Goal: Task Accomplishment & Management: Manage account settings

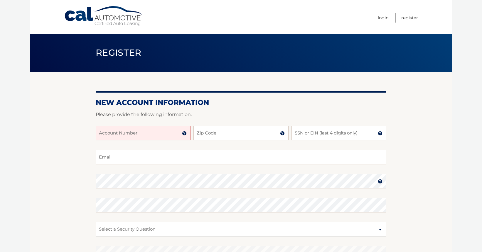
click at [136, 137] on input "Account Number" at bounding box center [143, 133] width 95 height 15
type input "44456015294"
click at [227, 135] on input "Zip Code" at bounding box center [240, 133] width 95 height 15
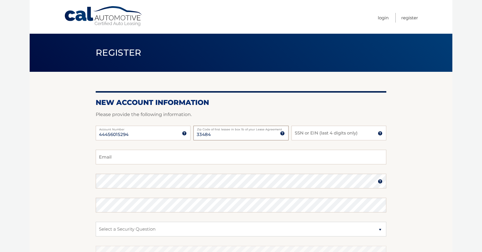
type input "33484"
click at [323, 136] on input "SSN or EIN (last 4 digits only)" at bounding box center [338, 133] width 95 height 15
type input "0816"
click at [283, 158] on input "Email" at bounding box center [241, 157] width 290 height 15
type input "stefbreslin@gmail.com"
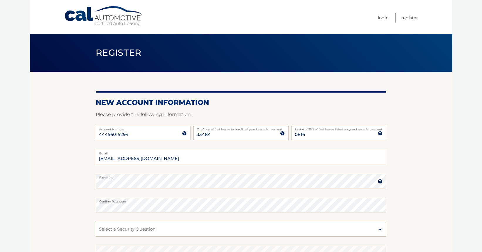
click at [205, 228] on select "Select a Security Question What was the name of your elementary school? What is…" at bounding box center [241, 229] width 290 height 15
select select "2"
click at [96, 222] on select "Select a Security Question What was the name of your elementary school? What is…" at bounding box center [241, 229] width 290 height 15
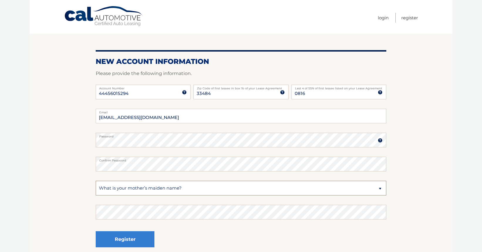
scroll to position [60, 0]
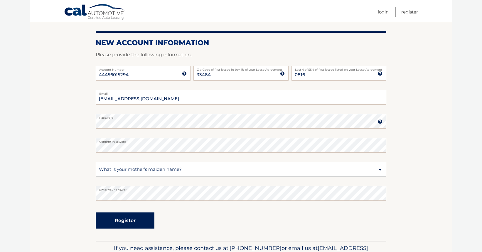
click at [120, 219] on button "Register" at bounding box center [125, 221] width 59 height 16
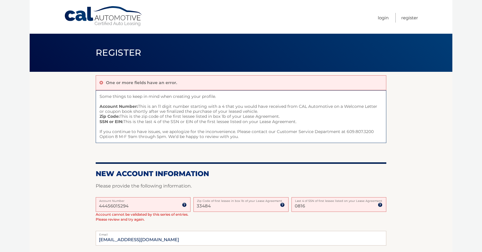
click at [147, 206] on input "44456015294" at bounding box center [143, 204] width 95 height 15
drag, startPoint x: 142, startPoint y: 209, endPoint x: 72, endPoint y: 201, distance: 70.3
click at [72, 201] on section "One or more fields have an error. Some things to keep in mind when creating you…" at bounding box center [241, 227] width 422 height 310
type input "44456015294"
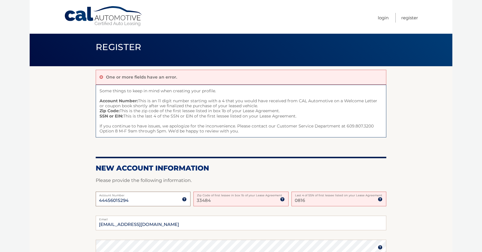
scroll to position [6, 0]
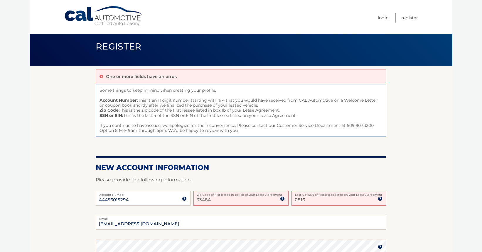
click at [233, 204] on input "33484" at bounding box center [240, 198] width 95 height 15
click at [318, 202] on input "0816" at bounding box center [338, 198] width 95 height 15
drag, startPoint x: 316, startPoint y: 200, endPoint x: 294, endPoint y: 199, distance: 22.6
click at [294, 199] on input "0816" at bounding box center [338, 198] width 95 height 15
click at [427, 208] on section "One or more fields have an error. Some things to keep in mind when creating you…" at bounding box center [241, 216] width 422 height 301
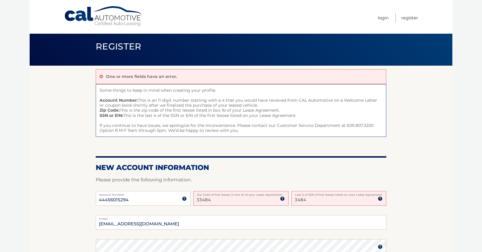
click at [335, 201] on input "3484" at bounding box center [338, 198] width 95 height 15
type input "3489"
click at [420, 216] on section "One or more fields have an error. Some things to keep in mind when creating you…" at bounding box center [241, 216] width 422 height 301
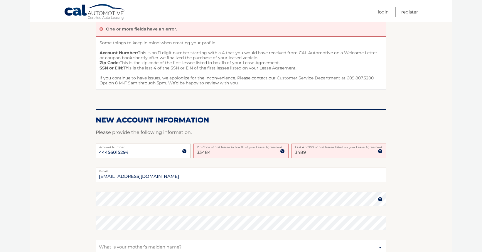
scroll to position [61, 0]
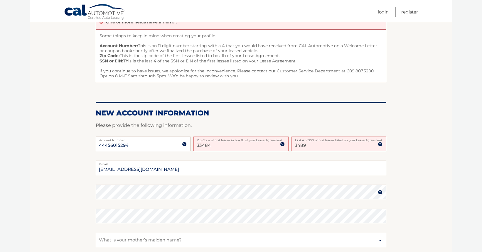
drag, startPoint x: 311, startPoint y: 147, endPoint x: 284, endPoint y: 143, distance: 26.7
click at [284, 143] on div "44456015294 Account Number 11 digit account number provided on your coupon book…" at bounding box center [241, 149] width 290 height 24
type input "3489"
click at [427, 177] on section "One or more fields have an error. Some things to keep in mind when creating you…" at bounding box center [241, 161] width 422 height 301
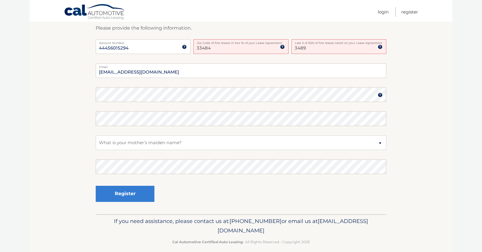
scroll to position [164, 0]
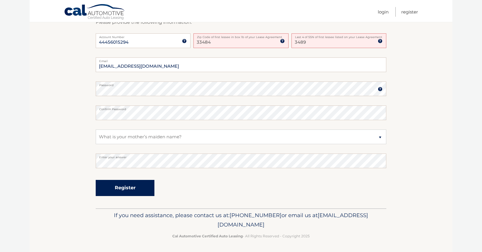
click at [109, 187] on button "Register" at bounding box center [125, 188] width 59 height 16
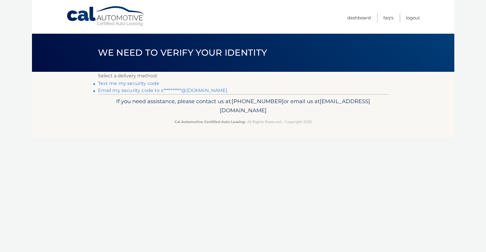
click at [128, 84] on link "Text me my security code" at bounding box center [129, 84] width 62 height 6
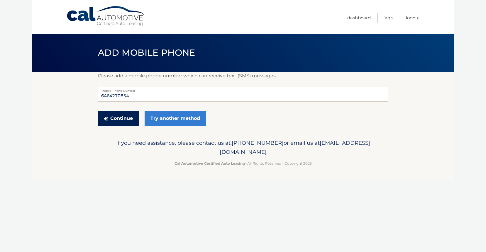
click at [114, 119] on button "Continue" at bounding box center [118, 118] width 41 height 15
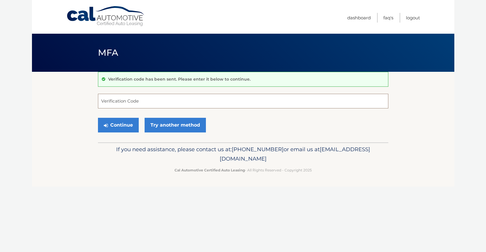
click at [121, 99] on input "Verification Code" at bounding box center [243, 101] width 290 height 15
type input "398029"
click at [113, 128] on button "Continue" at bounding box center [118, 125] width 41 height 15
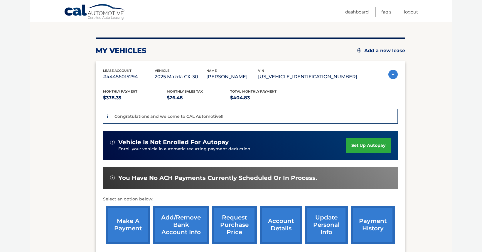
scroll to position [61, 0]
click at [363, 142] on link "set up autopay" at bounding box center [368, 146] width 45 height 16
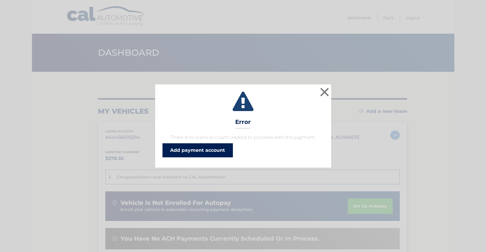
click at [191, 152] on link "Add payment account" at bounding box center [197, 150] width 70 height 14
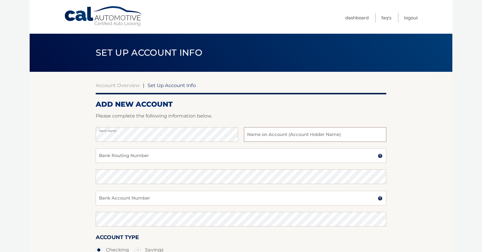
click at [259, 134] on input "text" at bounding box center [315, 134] width 142 height 15
type input "[PERSON_NAME]"
click at [221, 161] on input "Bank Routing Number" at bounding box center [241, 155] width 290 height 15
click at [132, 195] on input "Bank Account Number" at bounding box center [241, 198] width 290 height 15
paste input "301136795165"
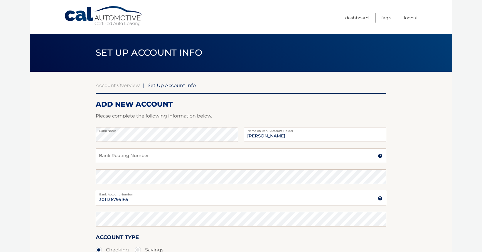
type input "301136795165"
click at [119, 155] on input "Bank Routing Number" at bounding box center [241, 155] width 290 height 15
paste input "021000021"
type input "021000021"
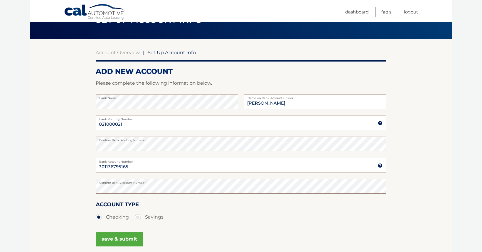
scroll to position [37, 0]
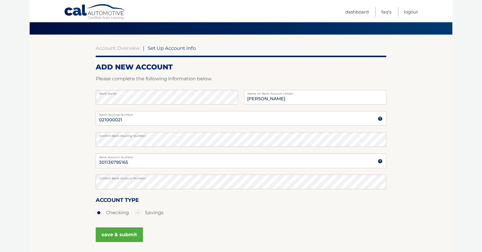
click at [116, 234] on button "save & submit" at bounding box center [119, 235] width 47 height 15
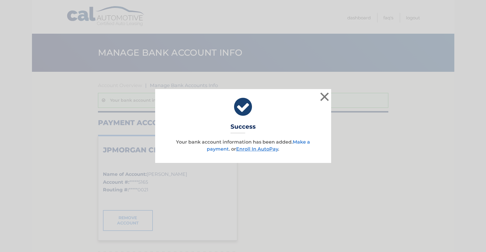
click at [218, 150] on link "Make a payment" at bounding box center [258, 145] width 103 height 13
click at [251, 151] on link "Enroll In AutoPay" at bounding box center [257, 149] width 42 height 6
click at [218, 149] on link "Make a payment" at bounding box center [258, 145] width 103 height 13
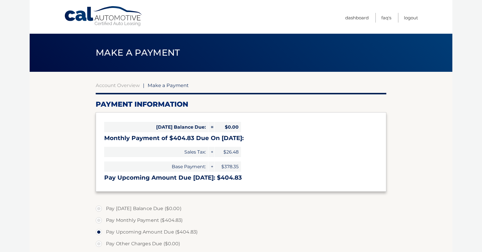
select select "ZjljNmMzNzgtNDk1NC00Y2IzLTg2MWMtNDVmOWE4NDNlOWRl"
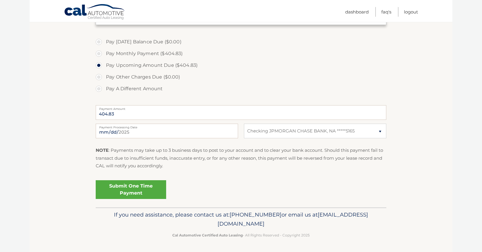
scroll to position [44, 0]
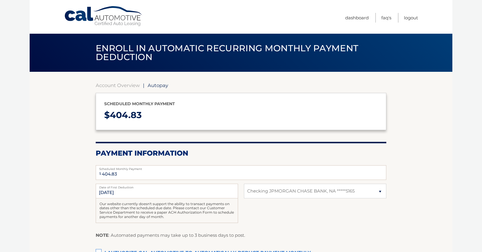
select select "ZjljNmMzNzgtNDk1NC00Y2IzLTg2MWMtNDVmOWE4NDNlOWRl"
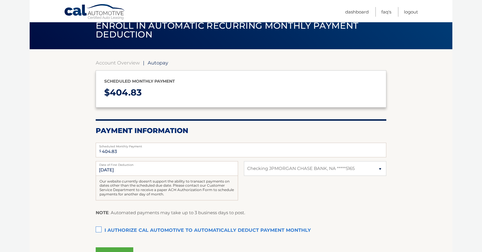
scroll to position [29, 0]
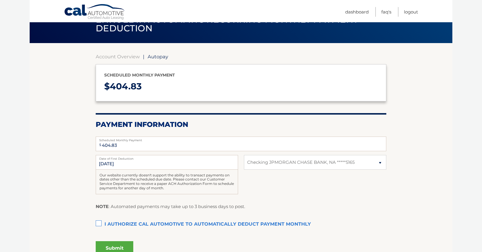
click at [97, 225] on label "I authorize cal automotive to automatically deduct payment monthly This checkbo…" at bounding box center [241, 225] width 290 height 12
click at [0, 0] on input "I authorize cal automotive to automatically deduct payment monthly This checkbo…" at bounding box center [0, 0] width 0 height 0
click at [123, 164] on input "[DATE]" at bounding box center [167, 162] width 142 height 15
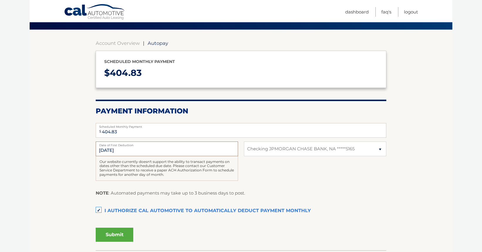
scroll to position [43, 0]
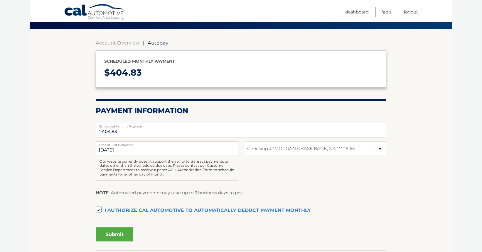
click at [117, 235] on button "Submit" at bounding box center [115, 235] width 38 height 14
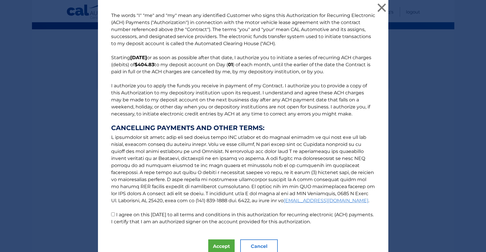
click at [252, 245] on button "Cancel" at bounding box center [259, 247] width 38 height 14
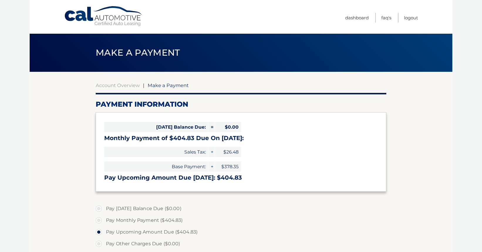
select select "ZjljNmMzNzgtNDk1NC00Y2IzLTg2MWMtNDVmOWE4NDNlOWRl"
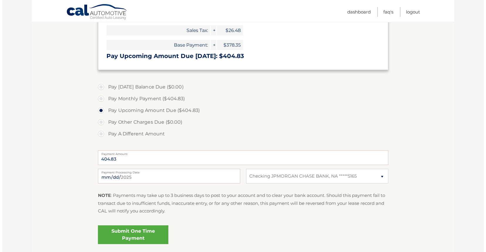
scroll to position [124, 0]
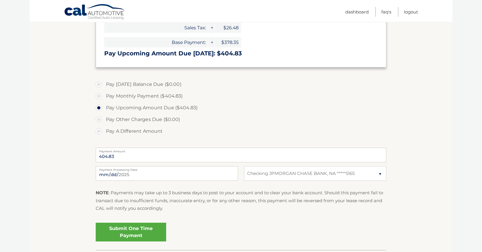
click at [133, 233] on link "Submit One Time Payment" at bounding box center [131, 232] width 70 height 19
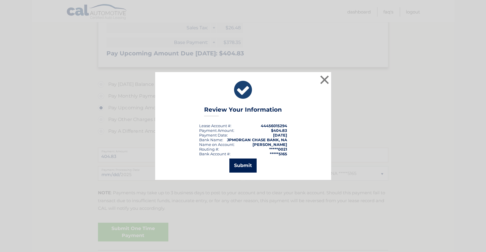
click at [241, 167] on button "Submit" at bounding box center [242, 166] width 27 height 14
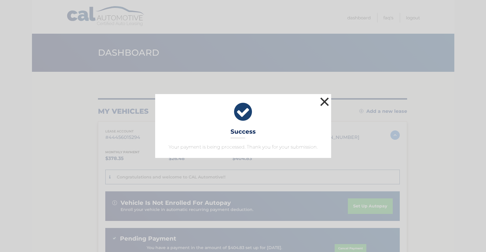
click at [323, 101] on button "×" at bounding box center [325, 102] width 12 height 12
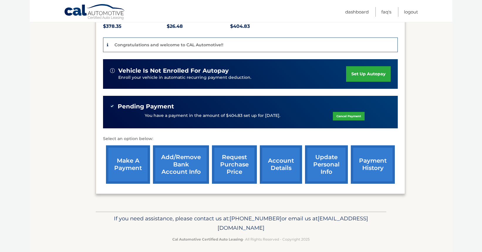
scroll to position [136, 0]
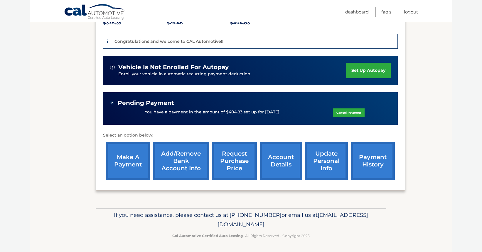
drag, startPoint x: 374, startPoint y: 160, endPoint x: 384, endPoint y: 158, distance: 10.2
click at [374, 160] on link "payment history" at bounding box center [372, 161] width 44 height 38
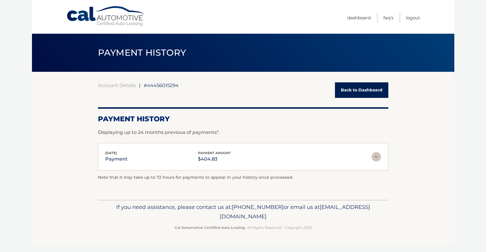
click at [357, 89] on link "Back to Dashboard" at bounding box center [361, 90] width 53 height 16
